Goal: Use online tool/utility: Use online tool/utility

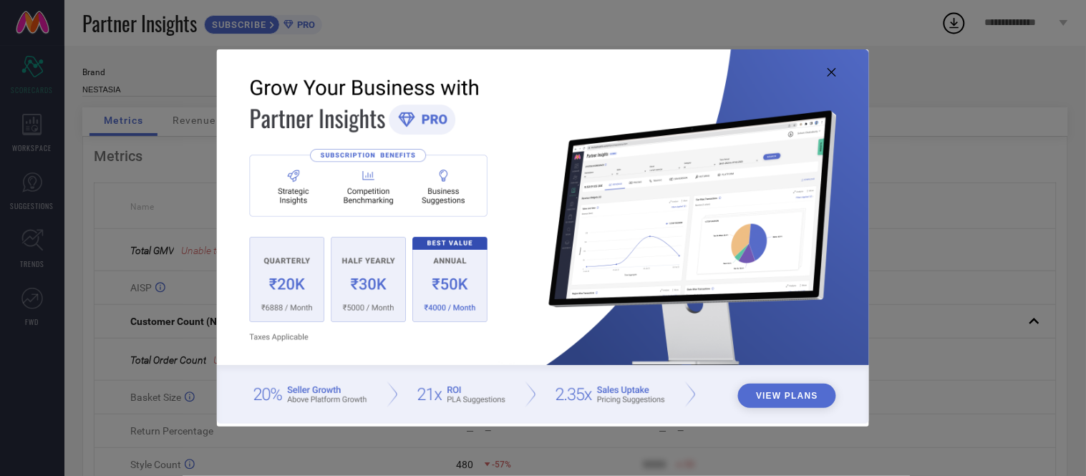
click at [832, 67] on img at bounding box center [542, 236] width 651 height 374
click at [832, 72] on icon at bounding box center [831, 72] width 9 height 9
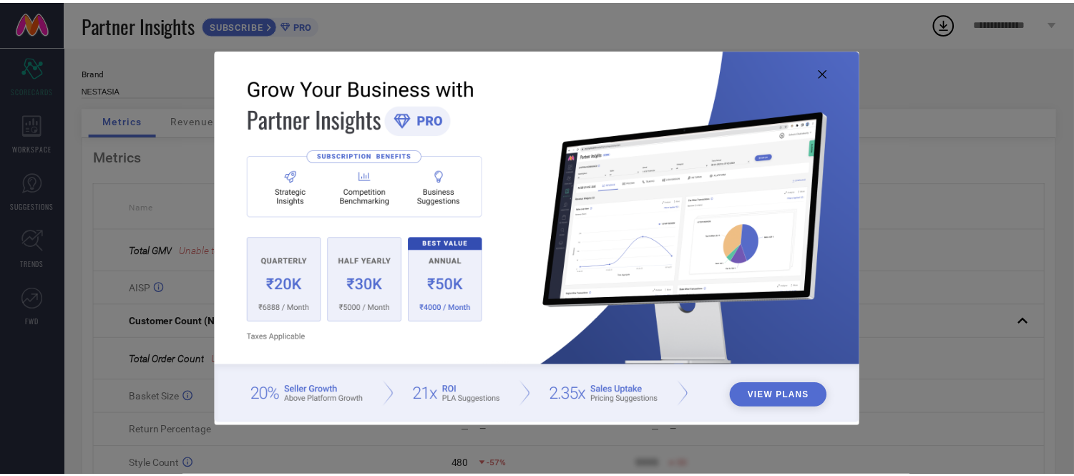
scroll to position [1, 0]
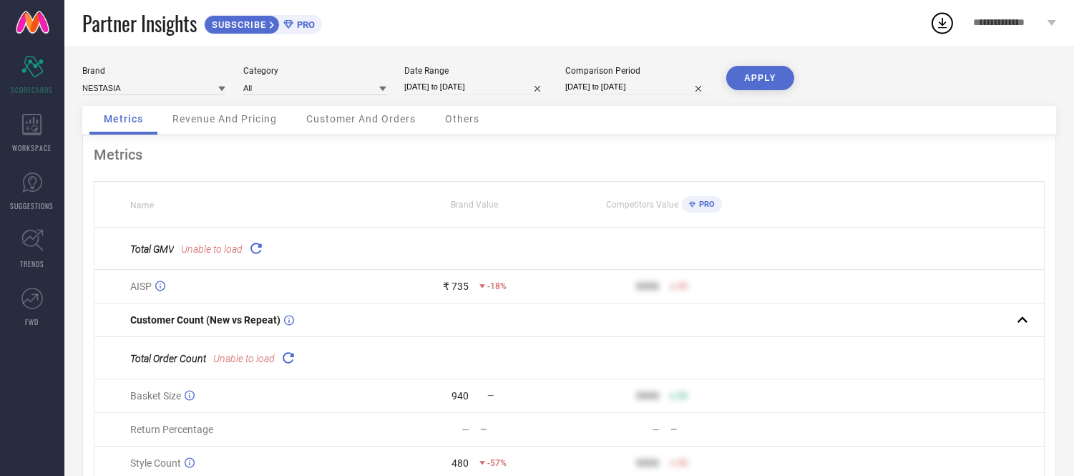
click at [508, 89] on input "[DATE] to [DATE]" at bounding box center [475, 86] width 143 height 15
select select "9"
select select "2025"
select select "10"
select select "2025"
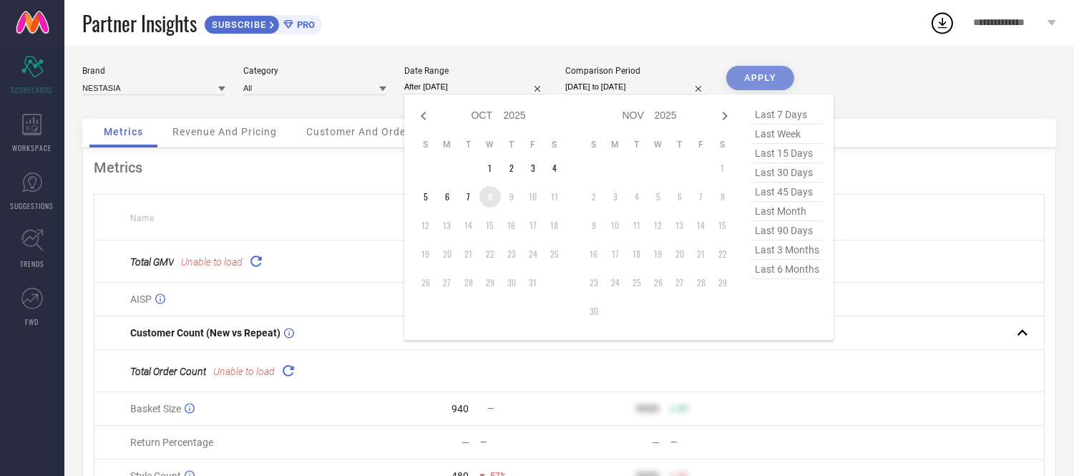
click at [487, 198] on td "8" at bounding box center [490, 196] width 21 height 21
type input "[DATE] to [DATE]"
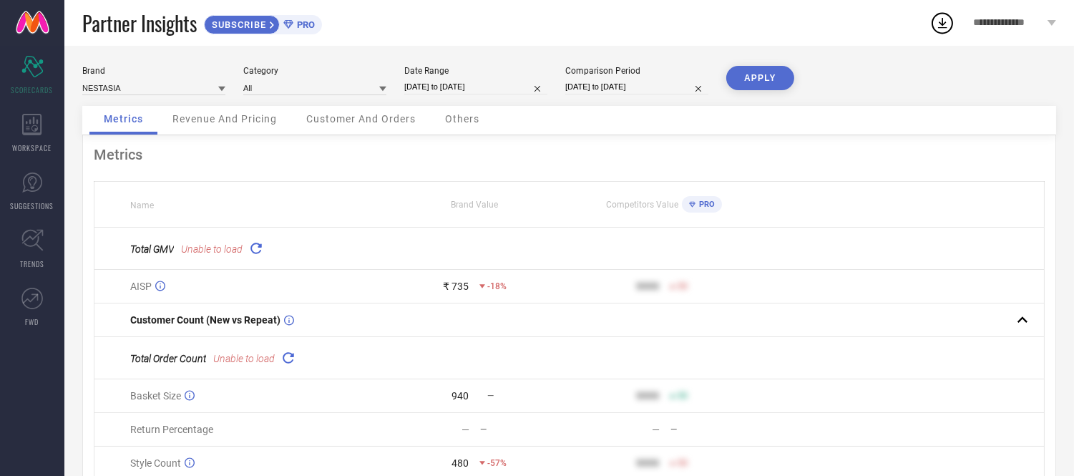
click at [746, 75] on button "APPLY" at bounding box center [761, 78] width 68 height 24
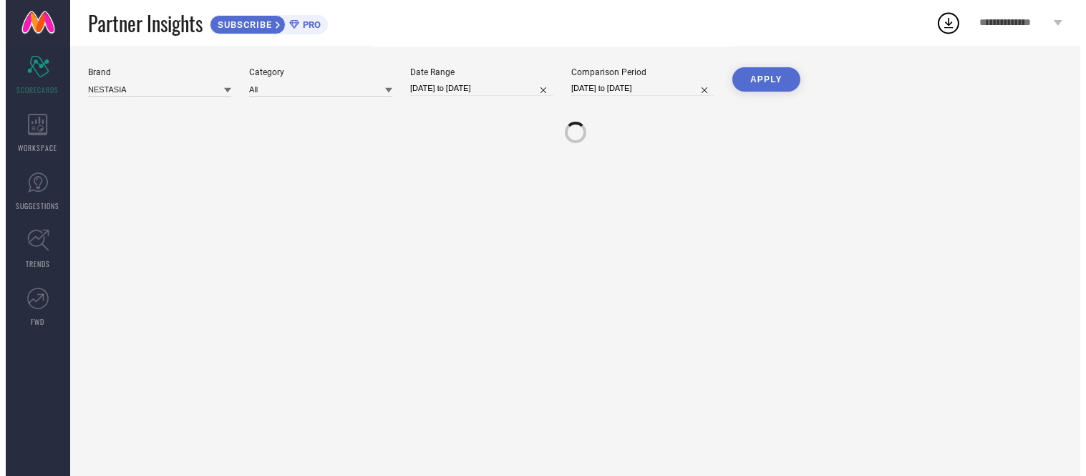
scroll to position [0, 0]
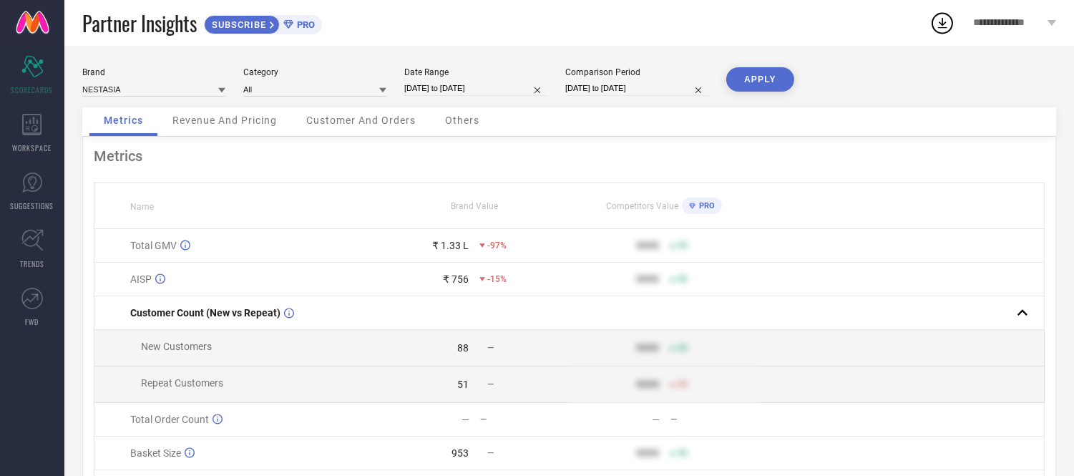
click at [457, 123] on span "Others" at bounding box center [462, 120] width 34 height 11
